Goal: Transaction & Acquisition: Purchase product/service

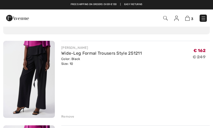
scroll to position [32, 0]
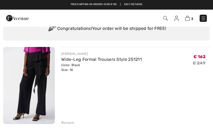
click at [70, 121] on div "Remove" at bounding box center [67, 123] width 13 height 5
click at [68, 121] on div "Remove" at bounding box center [67, 123] width 13 height 5
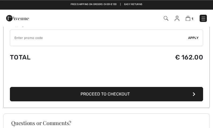
scroll to position [166, 0]
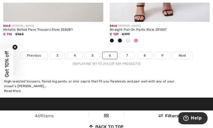
scroll to position [3288, 0]
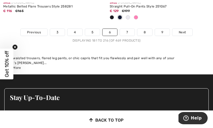
click at [128, 29] on link "7" at bounding box center [127, 32] width 14 height 7
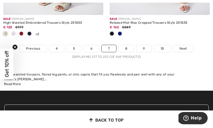
scroll to position [3286, 0]
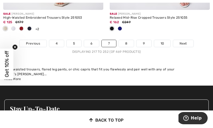
click at [127, 40] on link "8" at bounding box center [126, 43] width 15 height 7
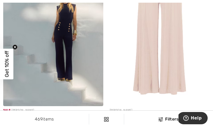
scroll to position [106, 0]
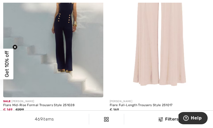
click at [122, 116] on div at bounding box center [120, 116] width 8 height 9
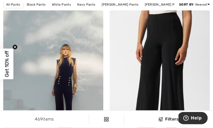
scroll to position [43, 0]
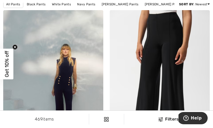
click at [170, 55] on img at bounding box center [160, 85] width 100 height 150
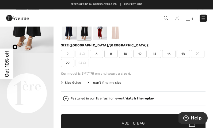
scroll to position [53, 0]
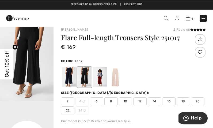
click at [40, 63] on img "1 / 1" at bounding box center [26, 61] width 53 height 80
click at [101, 79] on div at bounding box center [100, 77] width 14 height 20
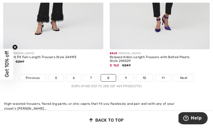
scroll to position [3193, 0]
click at [127, 75] on link "9" at bounding box center [125, 78] width 15 height 7
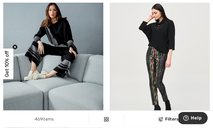
scroll to position [1489, 0]
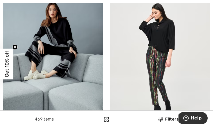
click at [65, 68] on img at bounding box center [53, 61] width 100 height 150
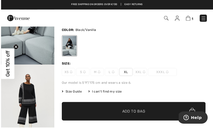
scroll to position [42, 0]
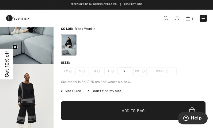
click at [36, 49] on img "1 / 7" at bounding box center [26, 24] width 53 height 80
click at [112, 71] on img at bounding box center [112, 71] width 3 height 3
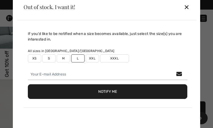
click at [187, 13] on div "✕" at bounding box center [187, 6] width 6 height 11
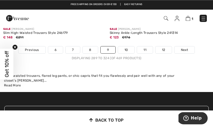
scroll to position [3230, 0]
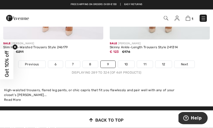
click at [127, 61] on link "10" at bounding box center [126, 64] width 17 height 7
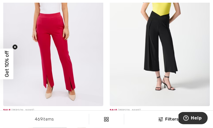
scroll to position [1734, 0]
click at [181, 44] on img at bounding box center [160, 31] width 100 height 150
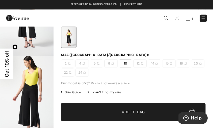
scroll to position [51, 0]
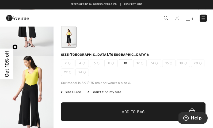
click at [33, 96] on img "2 / 5" at bounding box center [26, 96] width 53 height 80
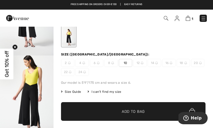
click at [76, 90] on span "Size Guide" at bounding box center [71, 92] width 20 height 5
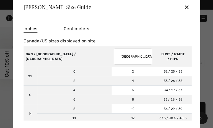
click at [111, 86] on td "4" at bounding box center [132, 80] width 43 height 9
click at [114, 64] on select "AUSTRALIA UK France Germany Spain Italy Japan" at bounding box center [133, 57] width 38 height 16
select select "de"
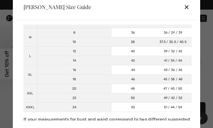
scroll to position [76, 0]
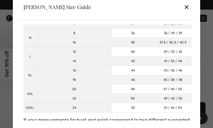
click at [66, 20] on div "Joseph Ribkoff Size Guide ✕" at bounding box center [106, 7] width 178 height 27
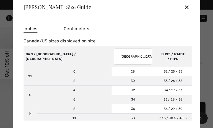
scroll to position [0, 0]
click at [78, 31] on span "Centimeters" at bounding box center [76, 28] width 25 height 5
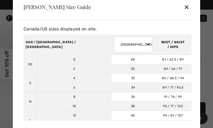
scroll to position [12, 0]
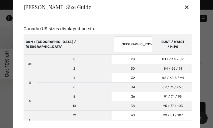
click at [187, 12] on div "✕" at bounding box center [187, 6] width 6 height 11
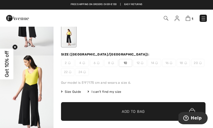
click at [131, 109] on span "Add to Bag" at bounding box center [133, 112] width 23 height 6
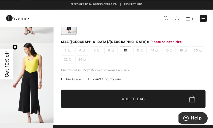
scroll to position [64, 0]
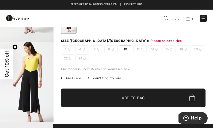
click at [127, 49] on span "10" at bounding box center [125, 49] width 13 height 8
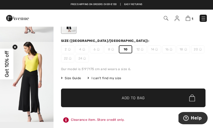
click at [138, 98] on span "Add to Bag" at bounding box center [133, 98] width 23 height 6
click at [118, 125] on div "Clearance item. Store credit only." at bounding box center [133, 120] width 144 height 10
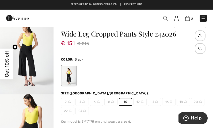
scroll to position [0, 0]
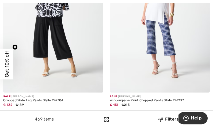
scroll to position [3238, 0]
click at [79, 42] on img at bounding box center [53, 18] width 100 height 150
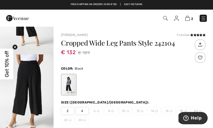
scroll to position [53, 0]
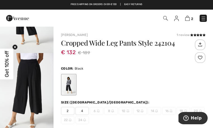
click at [36, 82] on img "2 / 5" at bounding box center [26, 93] width 53 height 80
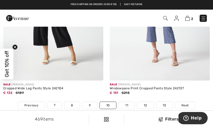
click at [128, 102] on link "11" at bounding box center [127, 105] width 16 height 7
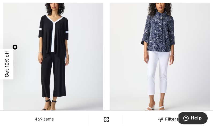
scroll to position [2457, 0]
click at [75, 73] on img at bounding box center [53, 53] width 100 height 150
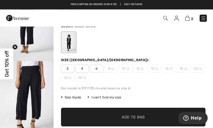
scroll to position [46, 0]
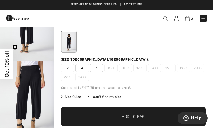
click at [42, 94] on img "2 / 6" at bounding box center [26, 101] width 53 height 80
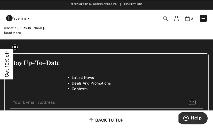
scroll to position [3278, 0]
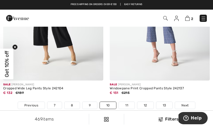
click at [128, 102] on link "11" at bounding box center [127, 105] width 16 height 7
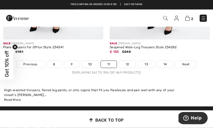
scroll to position [3230, 0]
click at [128, 61] on link "12" at bounding box center [127, 64] width 16 height 7
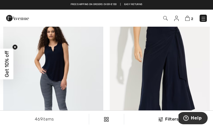
scroll to position [2724, 0]
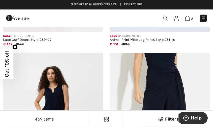
click at [170, 83] on img at bounding box center [160, 128] width 100 height 150
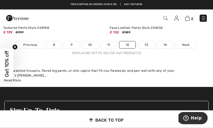
scroll to position [3244, 0]
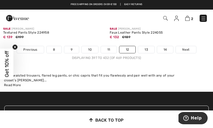
click at [146, 46] on link "13" at bounding box center [146, 49] width 16 height 7
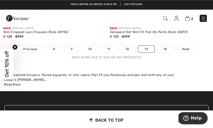
scroll to position [3295, 0]
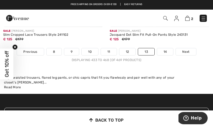
click at [166, 49] on link "14" at bounding box center [165, 51] width 16 height 7
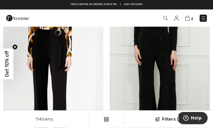
scroll to position [2239, 0]
click at [74, 67] on img at bounding box center [53, 82] width 100 height 150
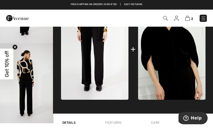
scroll to position [238, 0]
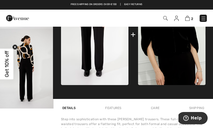
click at [106, 64] on img at bounding box center [94, 34] width 67 height 101
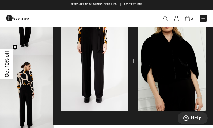
scroll to position [197, 0]
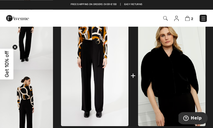
click at [120, 59] on img at bounding box center [94, 75] width 67 height 101
click at [35, 49] on img "3 / 4" at bounding box center [26, 30] width 53 height 80
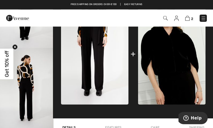
scroll to position [219, 0]
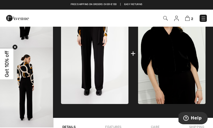
click at [40, 72] on img "4 / 4" at bounding box center [26, 88] width 53 height 80
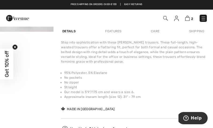
scroll to position [311, 0]
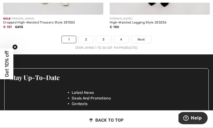
scroll to position [3255, 0]
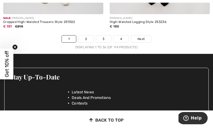
click at [88, 36] on link "2" at bounding box center [86, 39] width 15 height 7
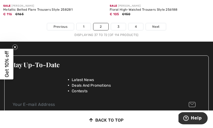
scroll to position [3277, 0]
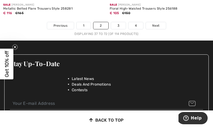
click at [119, 22] on link "3" at bounding box center [118, 25] width 15 height 7
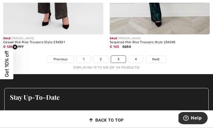
scroll to position [3246, 0]
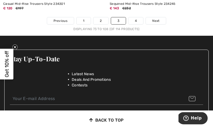
click at [135, 17] on link "4" at bounding box center [135, 20] width 15 height 7
